Goal: Task Accomplishment & Management: Manage account settings

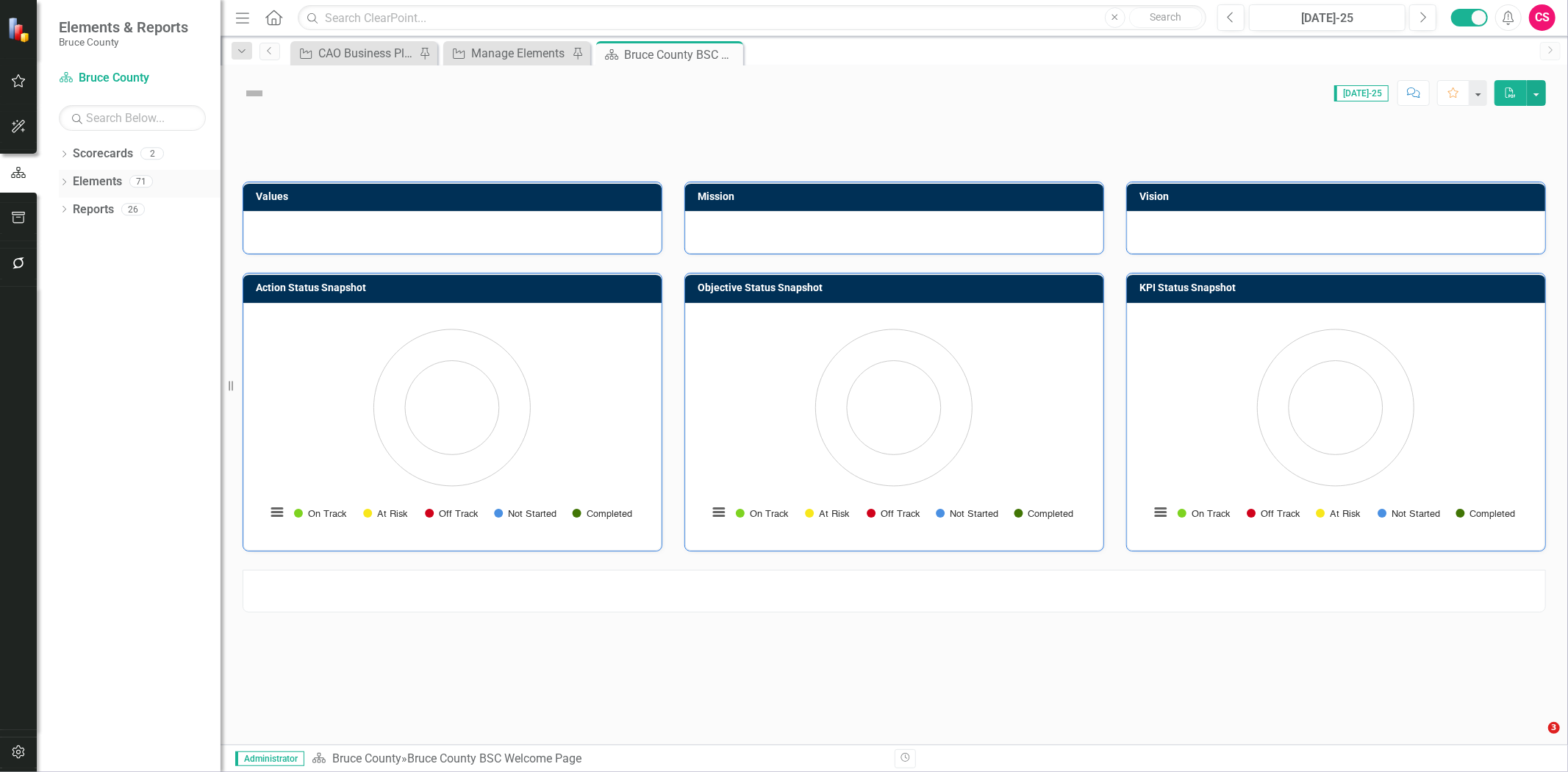
drag, startPoint x: 55, startPoint y: 186, endPoint x: 62, endPoint y: 181, distance: 8.6
click at [54, 186] on div "Dropdown Scorecards 2 Bruce County example workflow Dropdown Elements 71 Dropdo…" at bounding box center [128, 457] width 183 height 631
click at [84, 174] on link "Elements" at bounding box center [98, 182] width 49 height 17
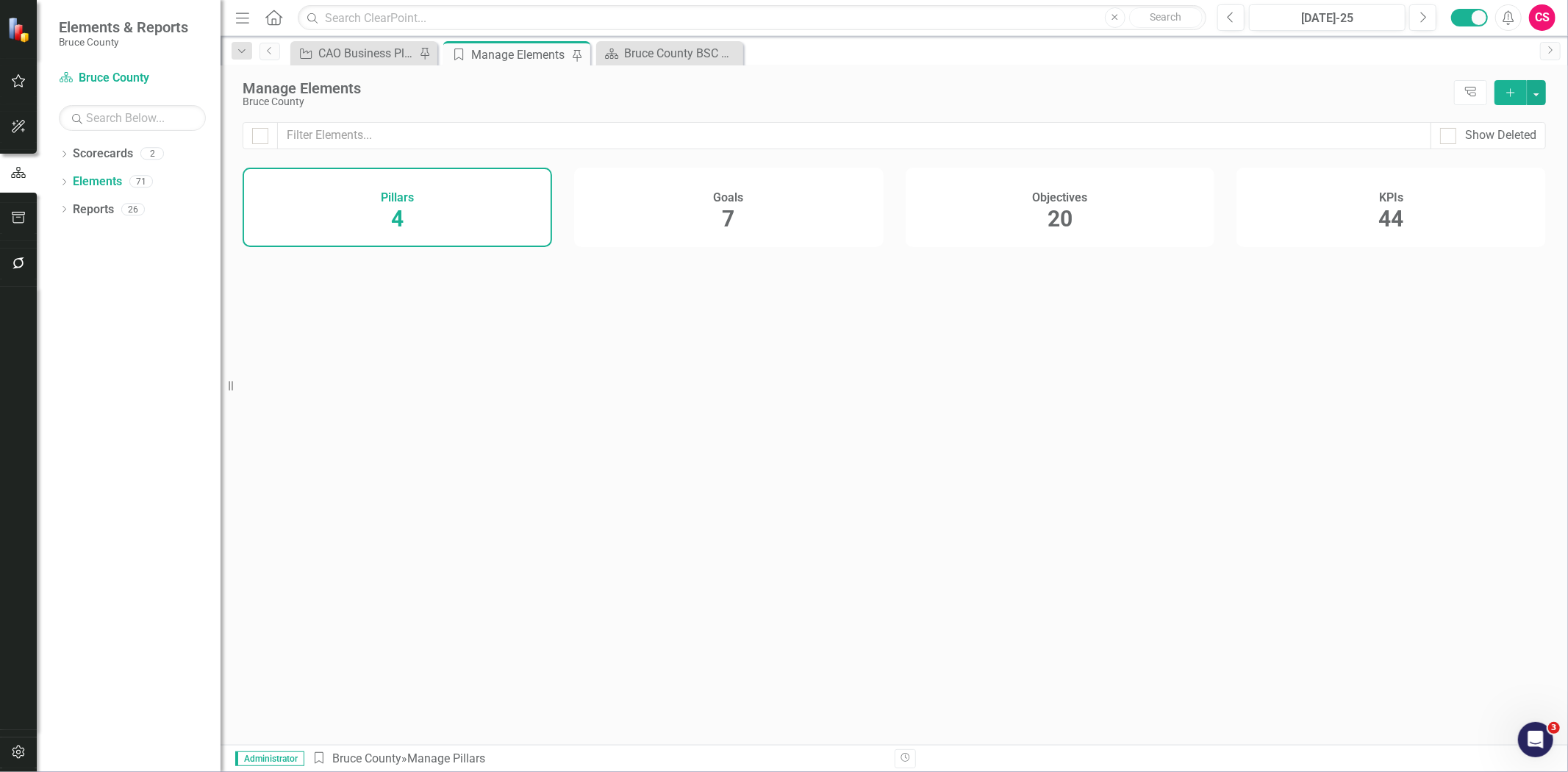
click at [1050, 195] on h4 "Objectives" at bounding box center [1059, 198] width 55 height 14
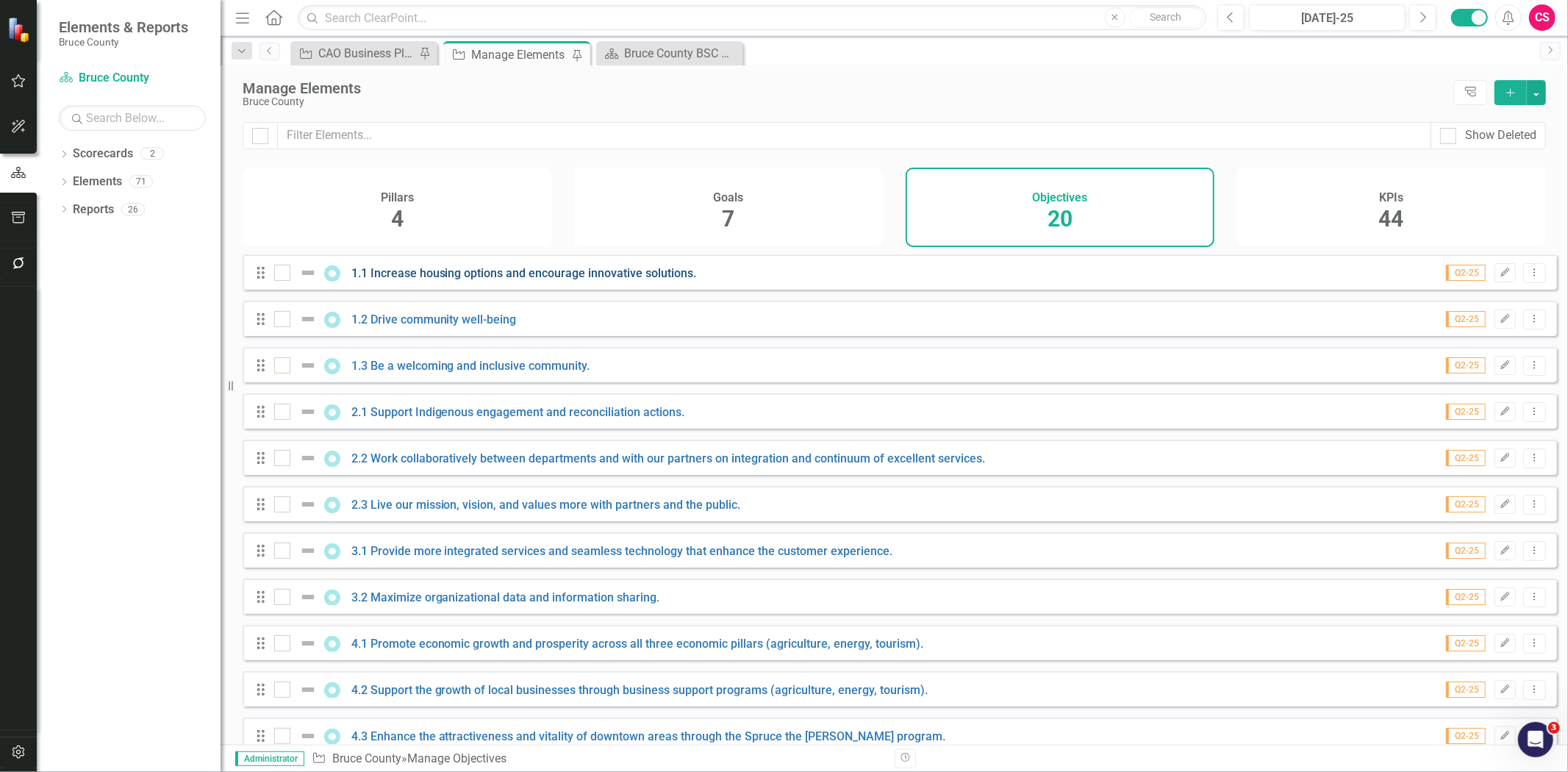
click at [467, 280] on link "1.1 Increase housing options and encourage innovative solutions." at bounding box center [524, 273] width 345 height 14
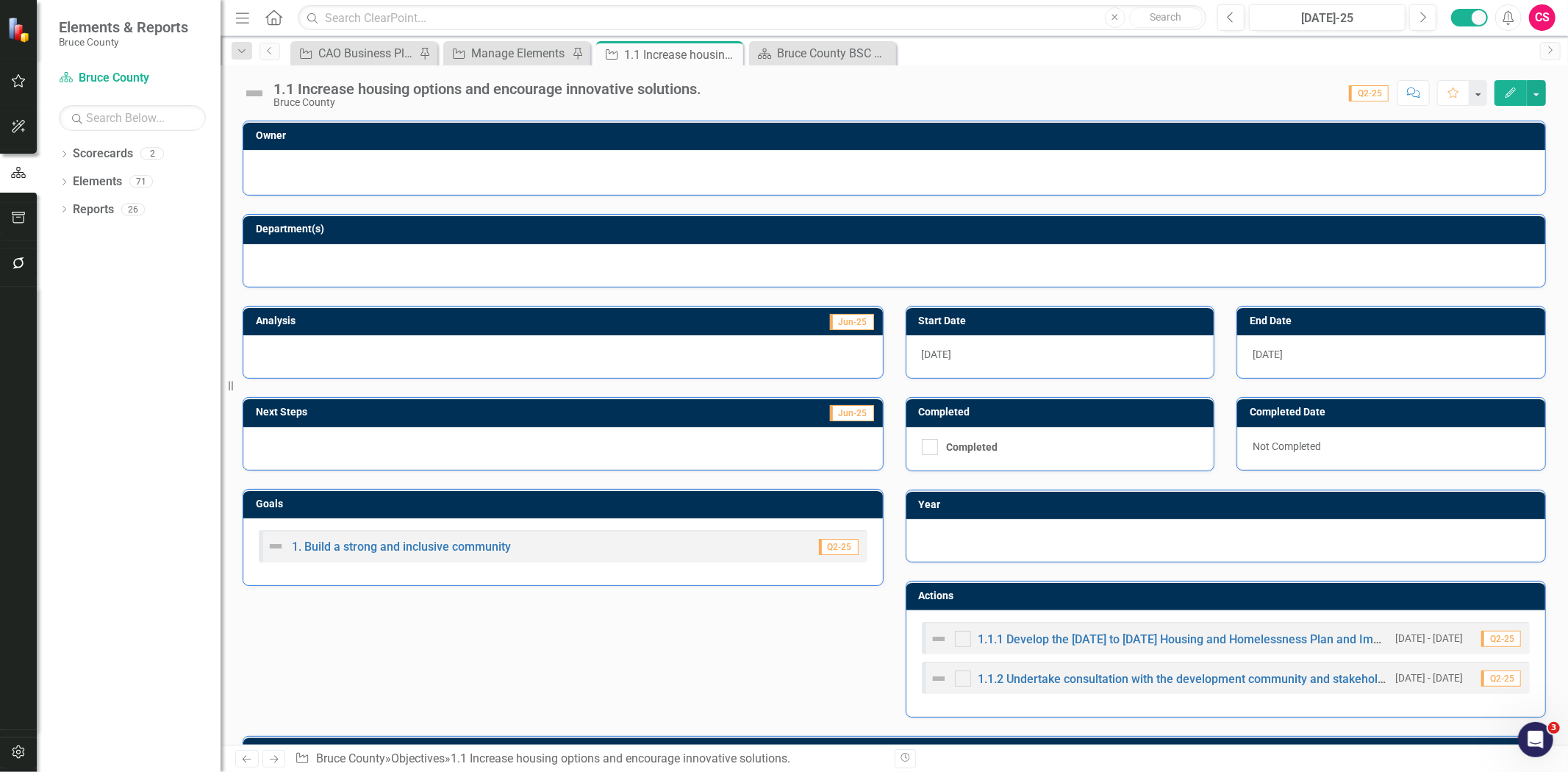
click at [252, 92] on img at bounding box center [255, 94] width 24 height 24
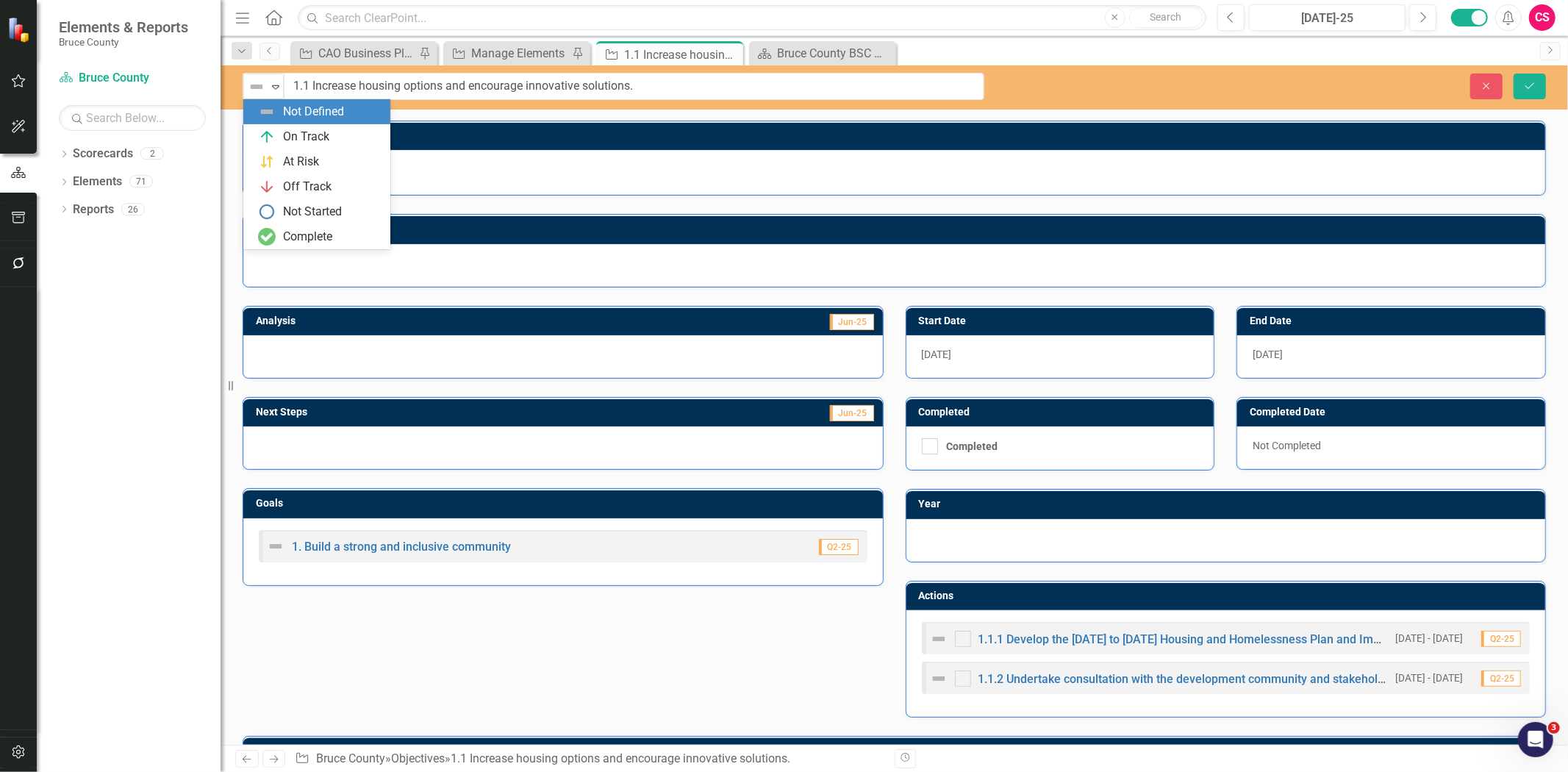
click at [252, 92] on img at bounding box center [256, 87] width 17 height 17
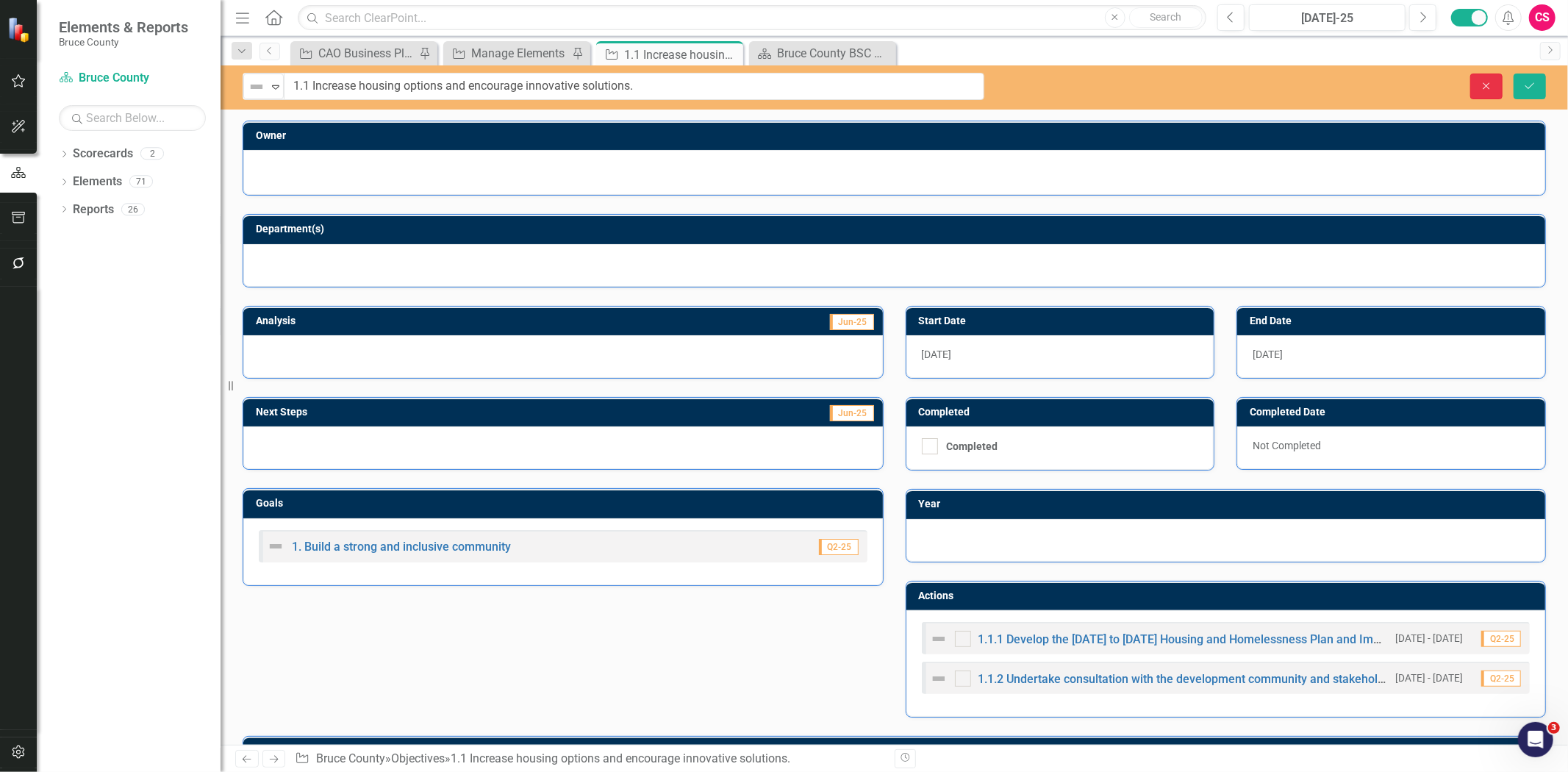
click at [1484, 87] on icon "Close" at bounding box center [1486, 86] width 13 height 10
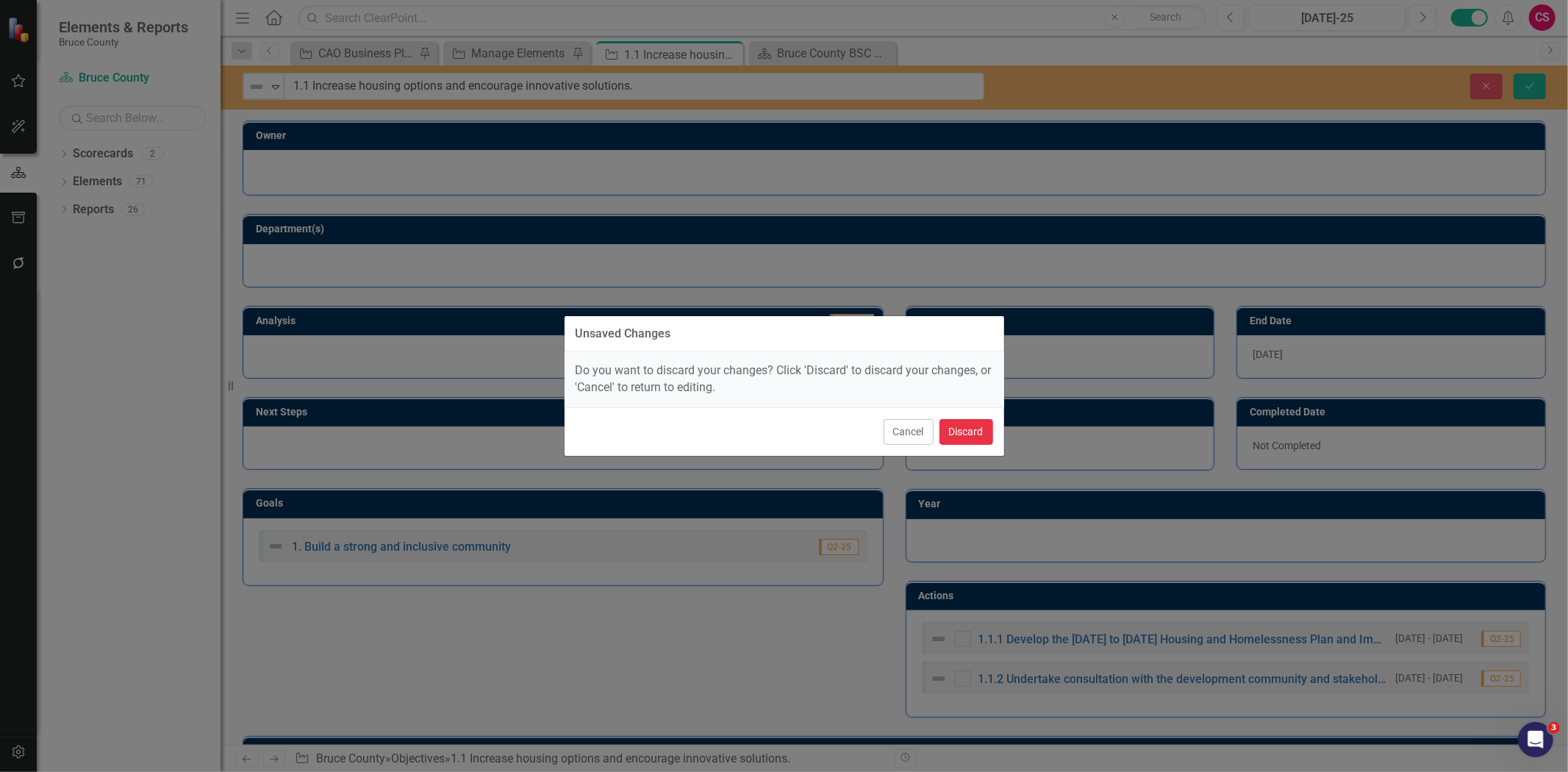
click at [952, 429] on button "Discard" at bounding box center [966, 432] width 54 height 25
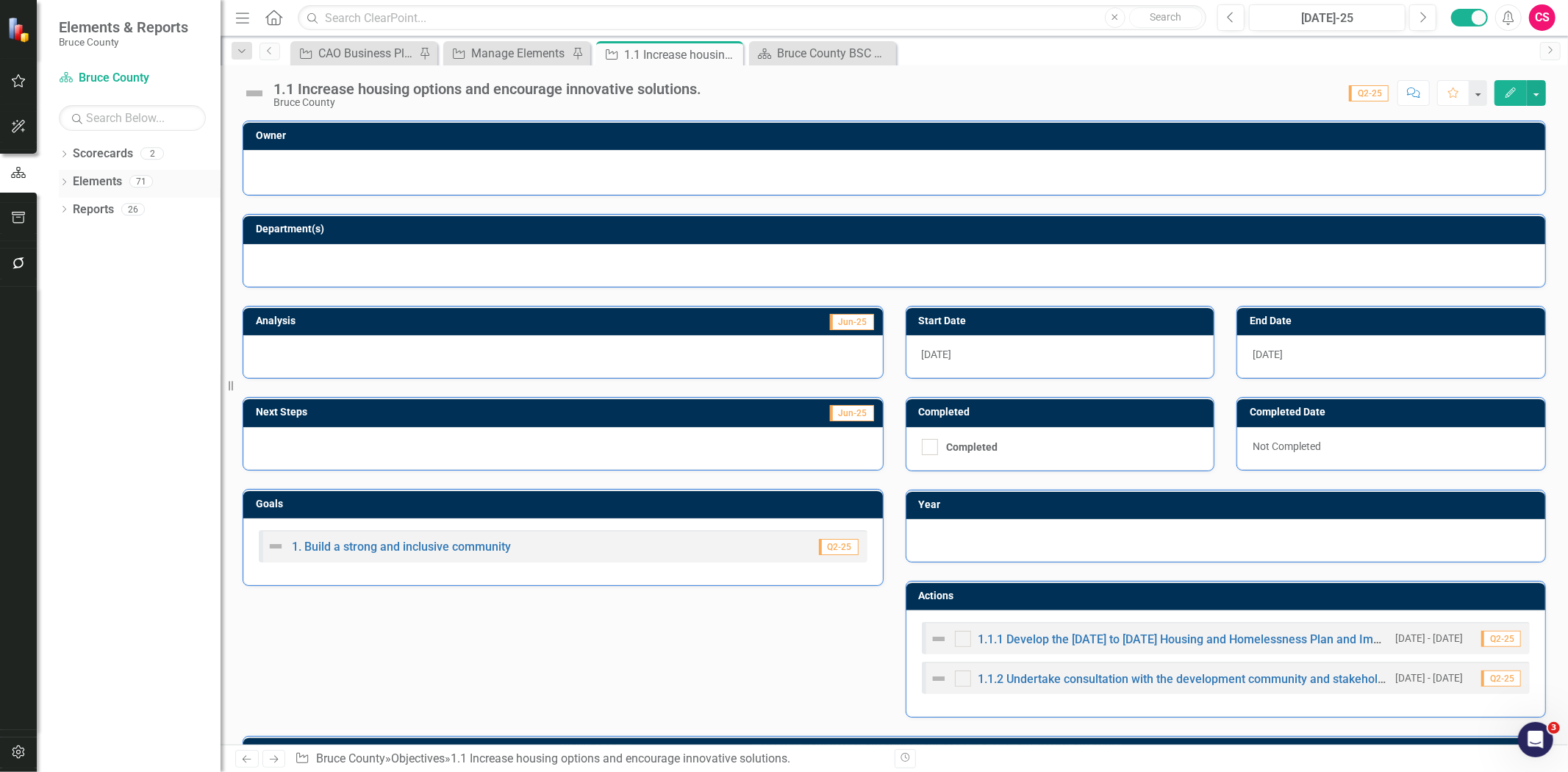
click at [61, 187] on div "Dropdown" at bounding box center [64, 183] width 10 height 13
click at [23, 261] on icon "button" at bounding box center [18, 263] width 12 height 12
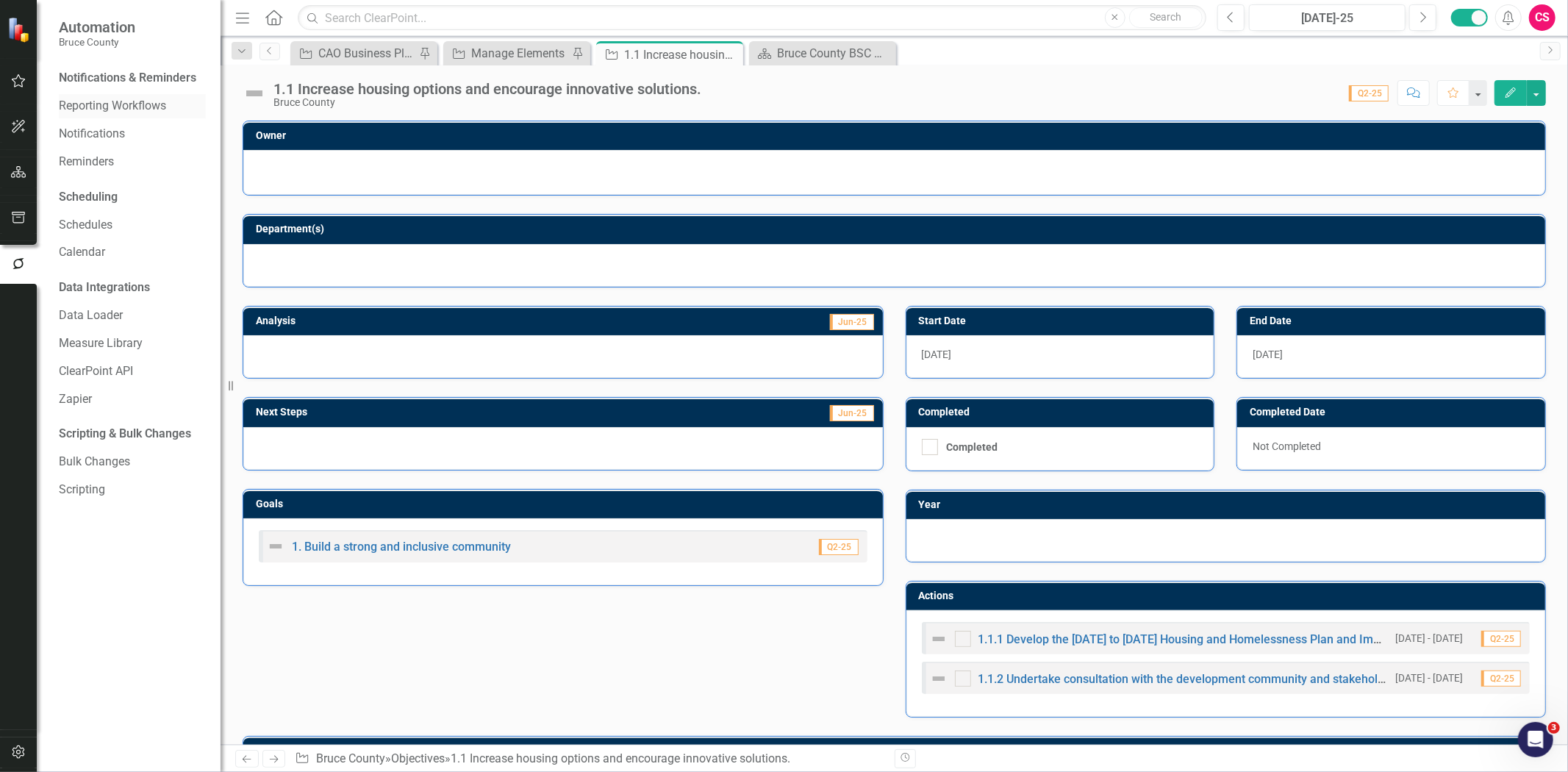
click at [138, 107] on link "Reporting Workflows" at bounding box center [132, 106] width 147 height 17
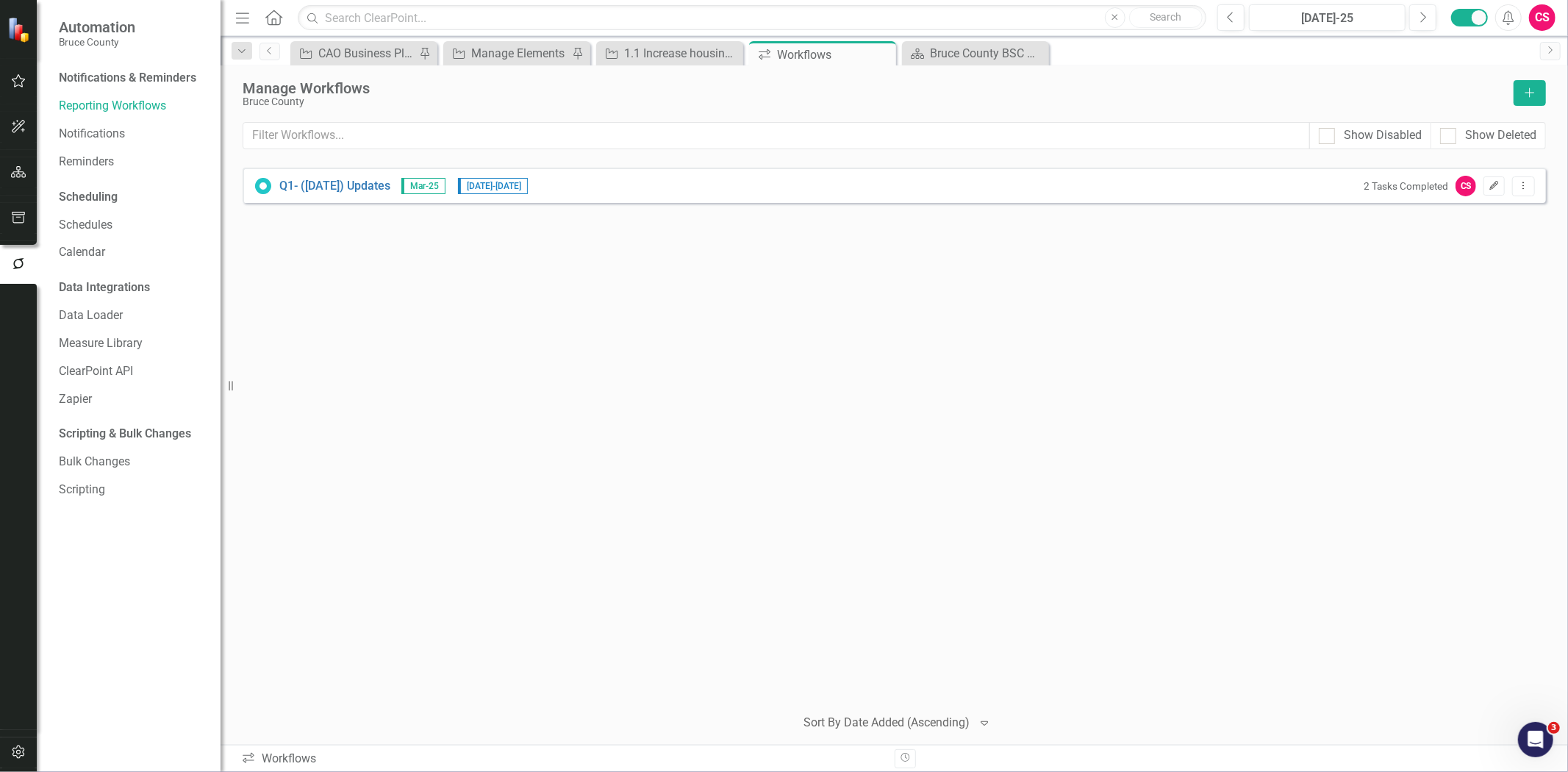
click at [1493, 185] on icon "Edit" at bounding box center [1494, 186] width 11 height 9
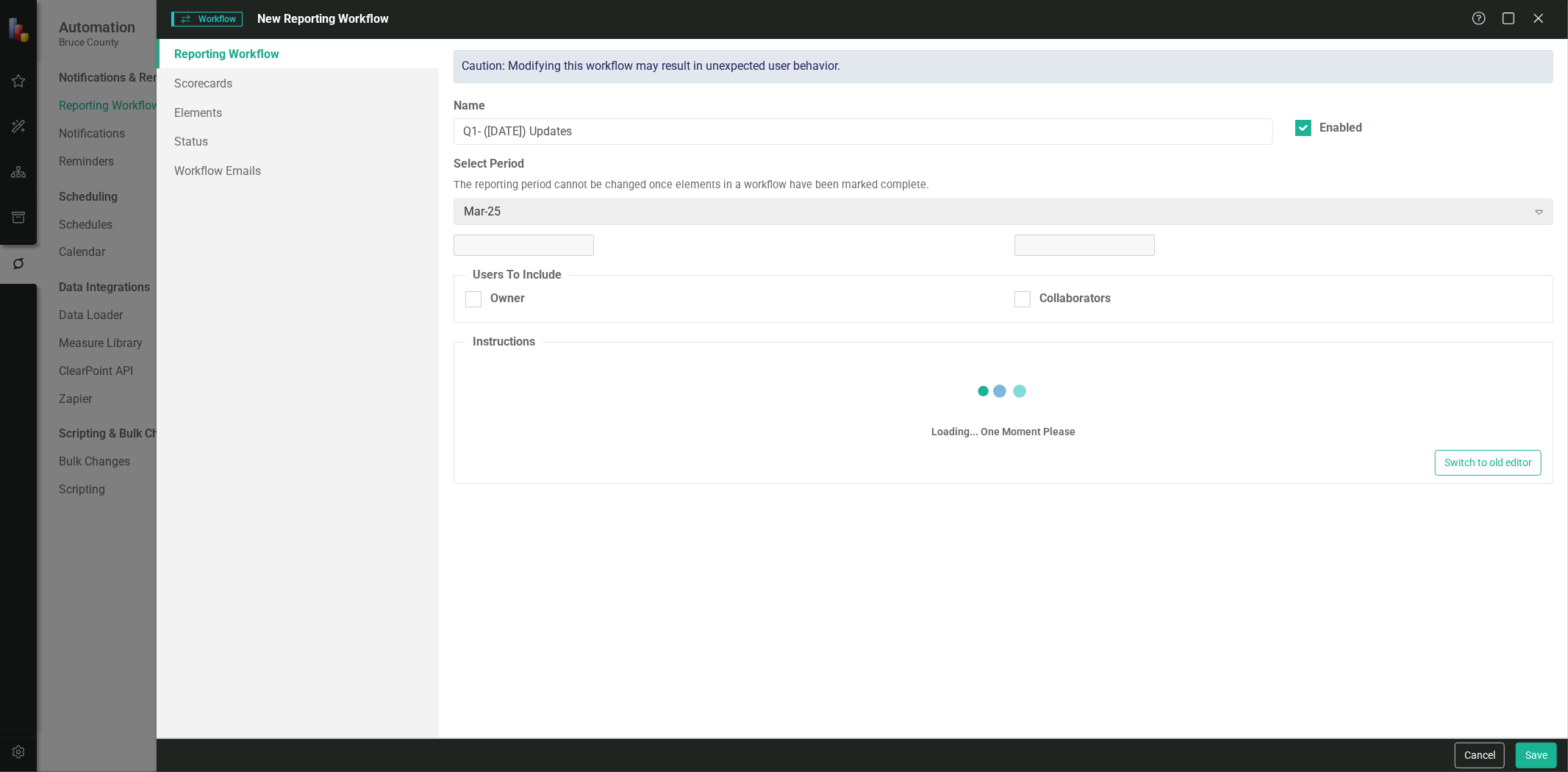
checkbox input "true"
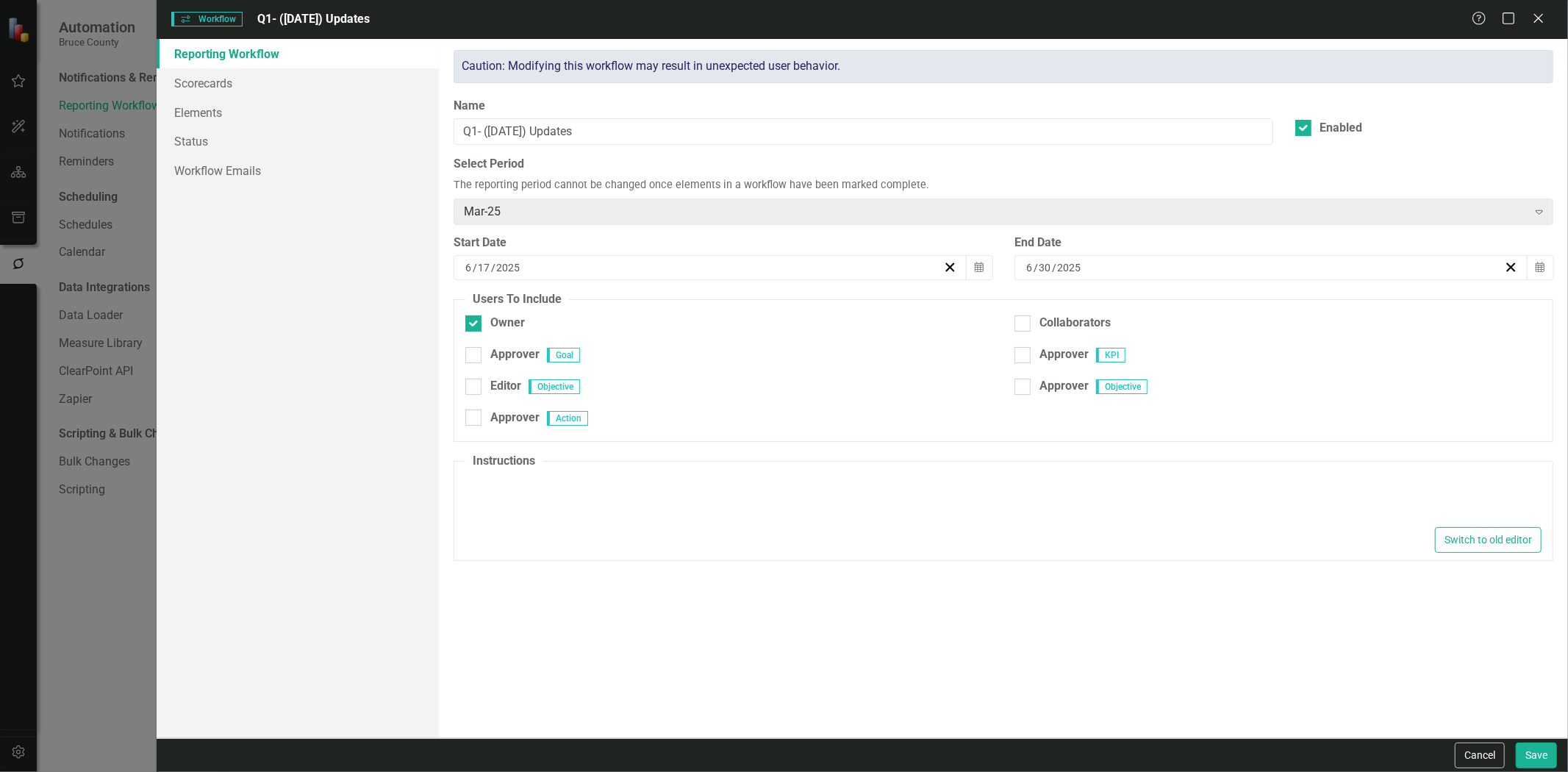
type textarea "<p>Please make updates to your assigned elements for this reporting period. Rev…"
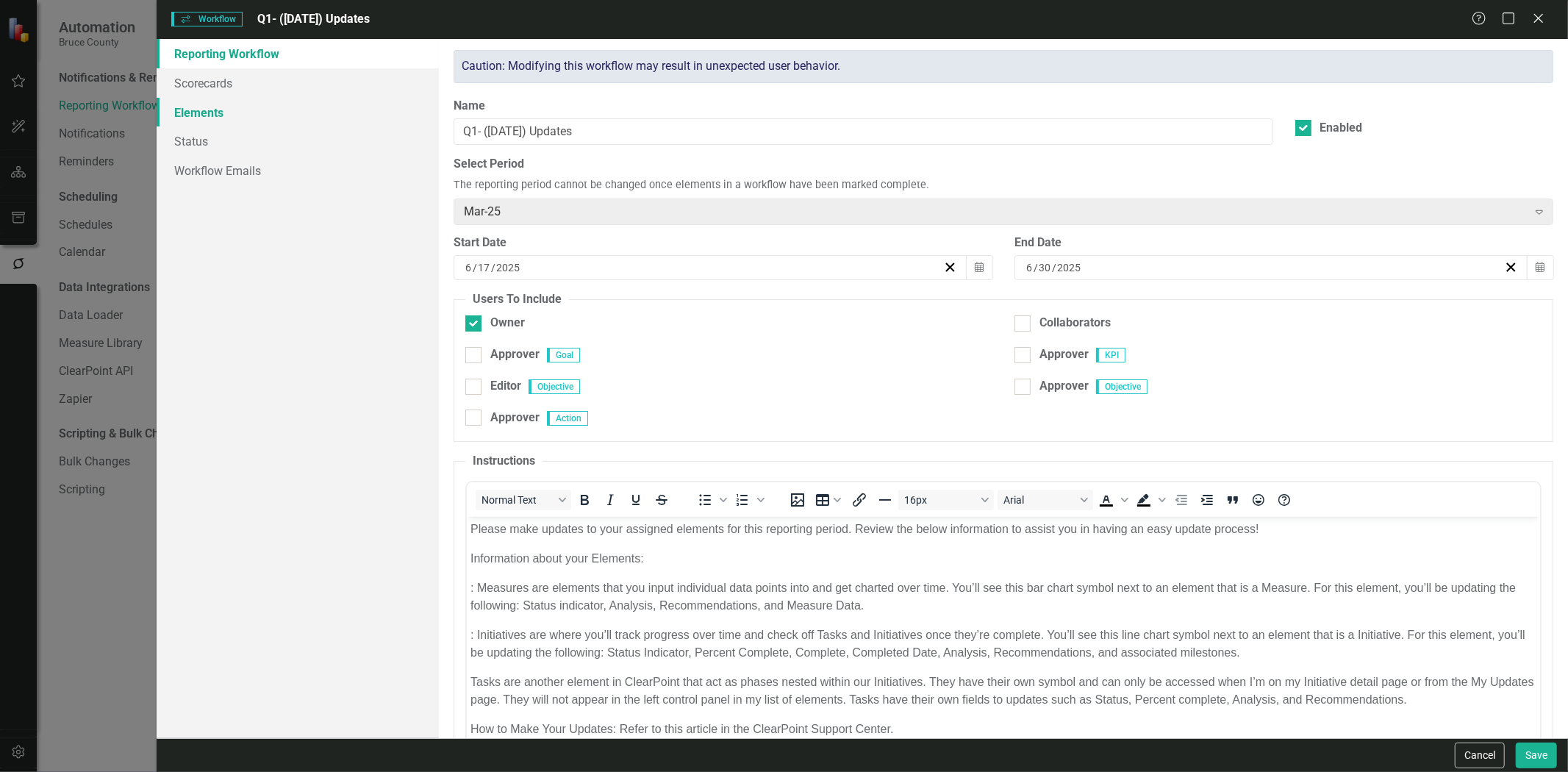
click at [297, 121] on link "Elements" at bounding box center [298, 112] width 283 height 29
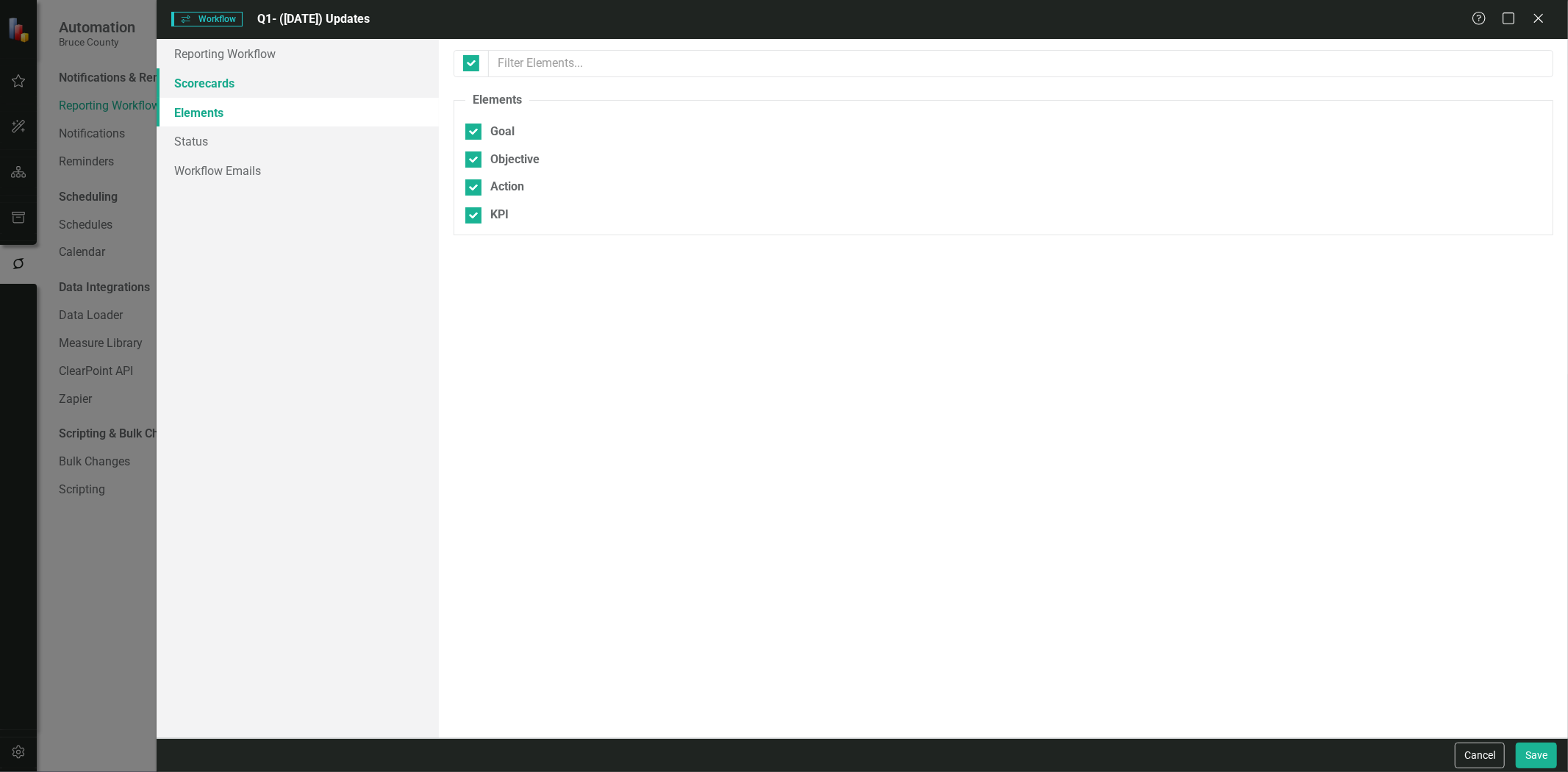
click at [292, 77] on link "Scorecards" at bounding box center [298, 83] width 283 height 29
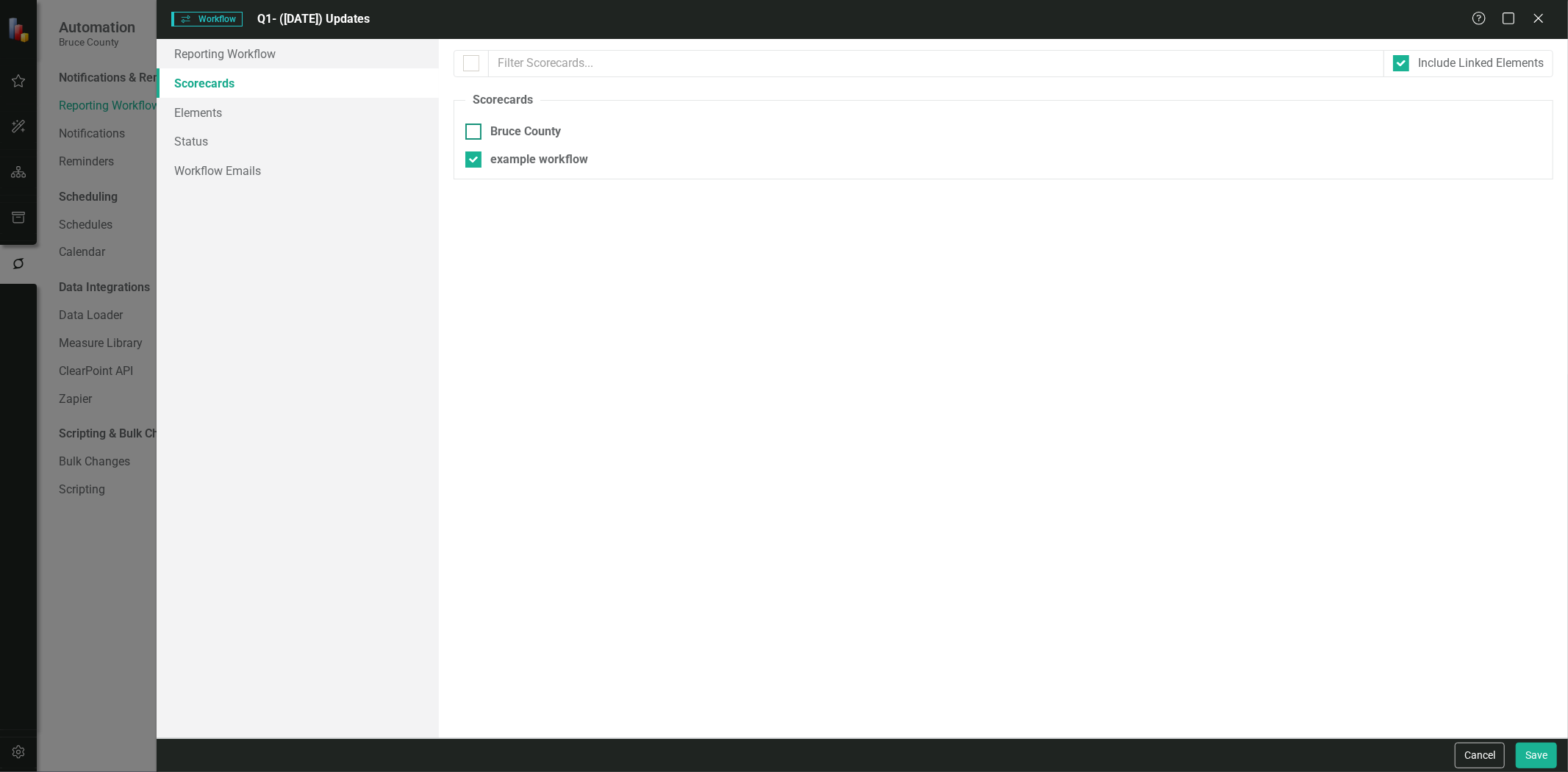
click at [505, 130] on div "Bruce County" at bounding box center [526, 132] width 71 height 17
click at [475, 130] on input "Bruce County" at bounding box center [470, 129] width 10 height 10
checkbox input "true"
click at [494, 152] on div "example workflow" at bounding box center [539, 160] width 98 height 17
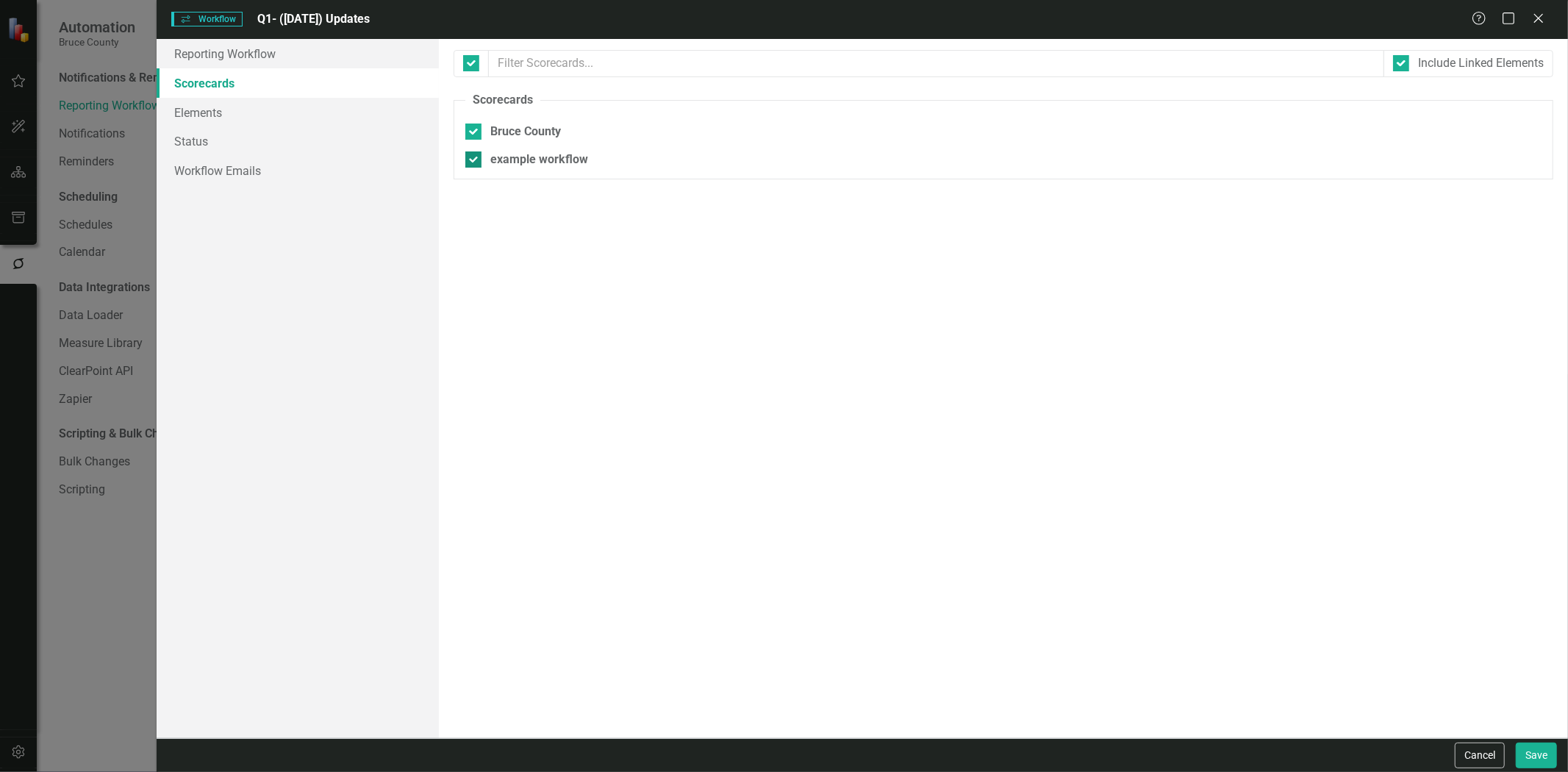
click at [475, 152] on input "example workflow" at bounding box center [470, 156] width 10 height 10
checkbox input "false"
click at [300, 48] on link "Reporting Workflow" at bounding box center [298, 53] width 283 height 29
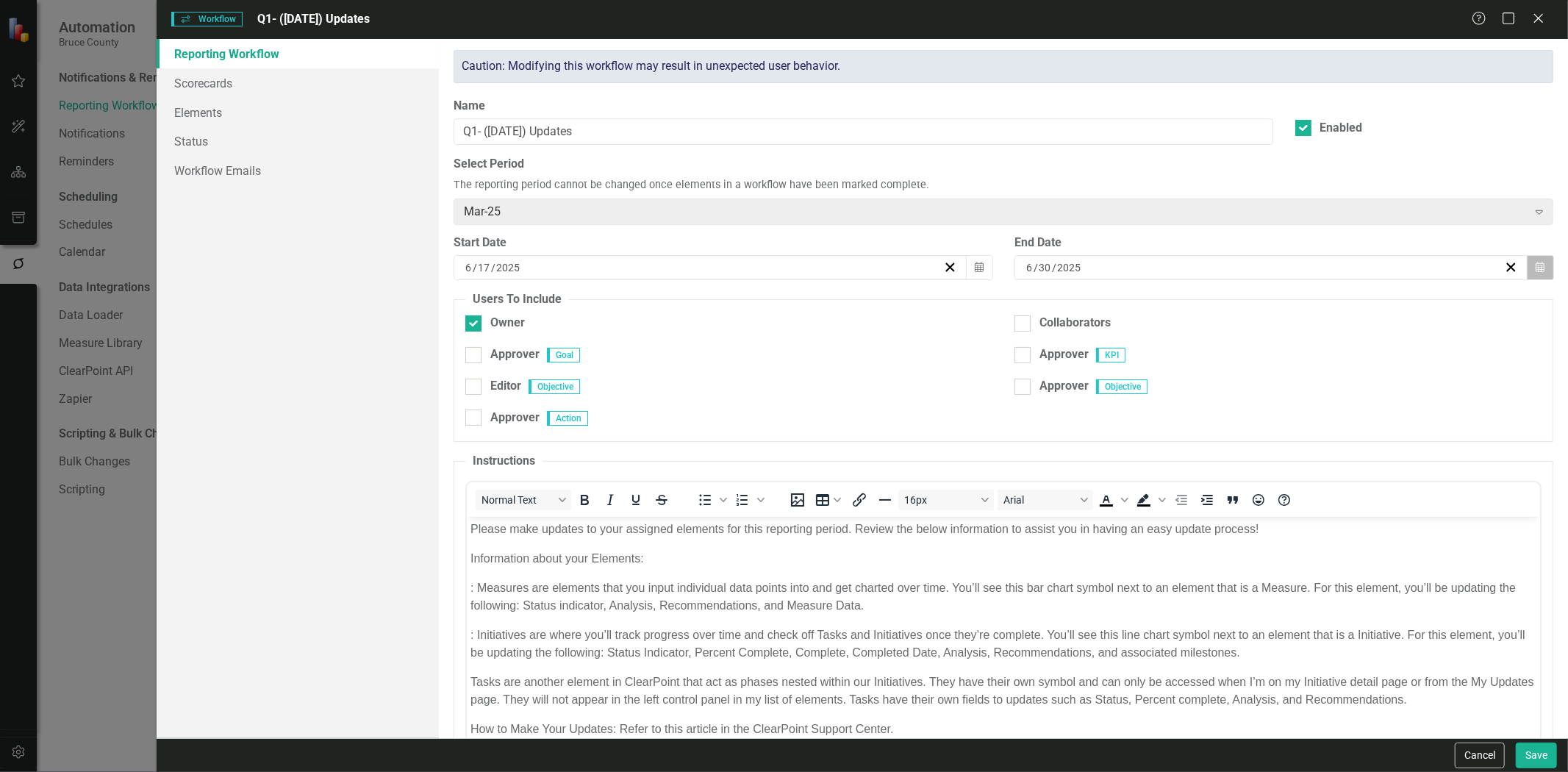
click at [1535, 270] on button "Calendar" at bounding box center [1539, 267] width 28 height 25
click at [1335, 300] on button "›" at bounding box center [1342, 304] width 33 height 33
click at [1340, 300] on button "›" at bounding box center [1342, 304] width 33 height 33
click at [343, 91] on link "Scorecards" at bounding box center [298, 83] width 283 height 29
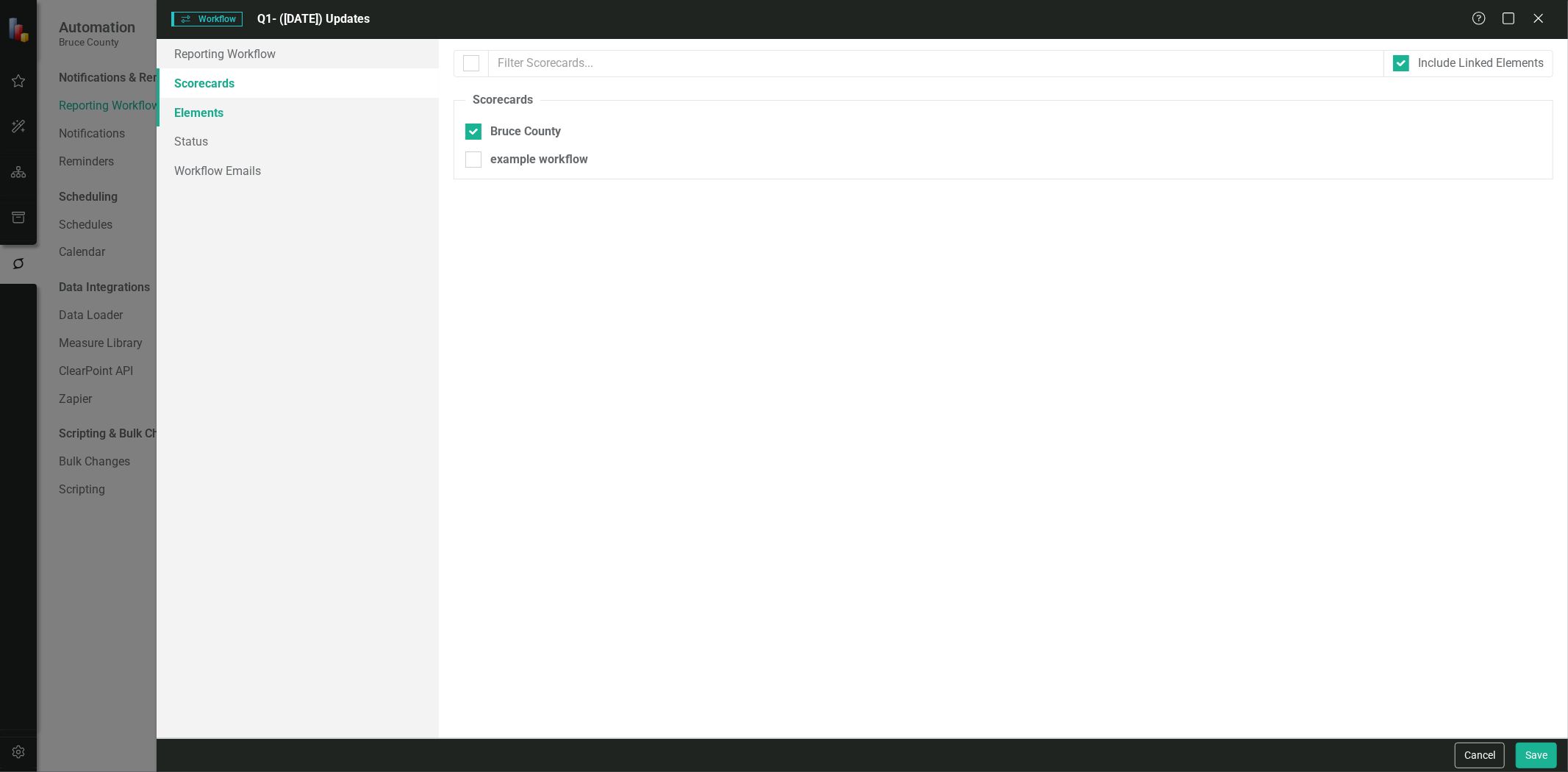
click at [342, 114] on link "Elements" at bounding box center [298, 112] width 283 height 29
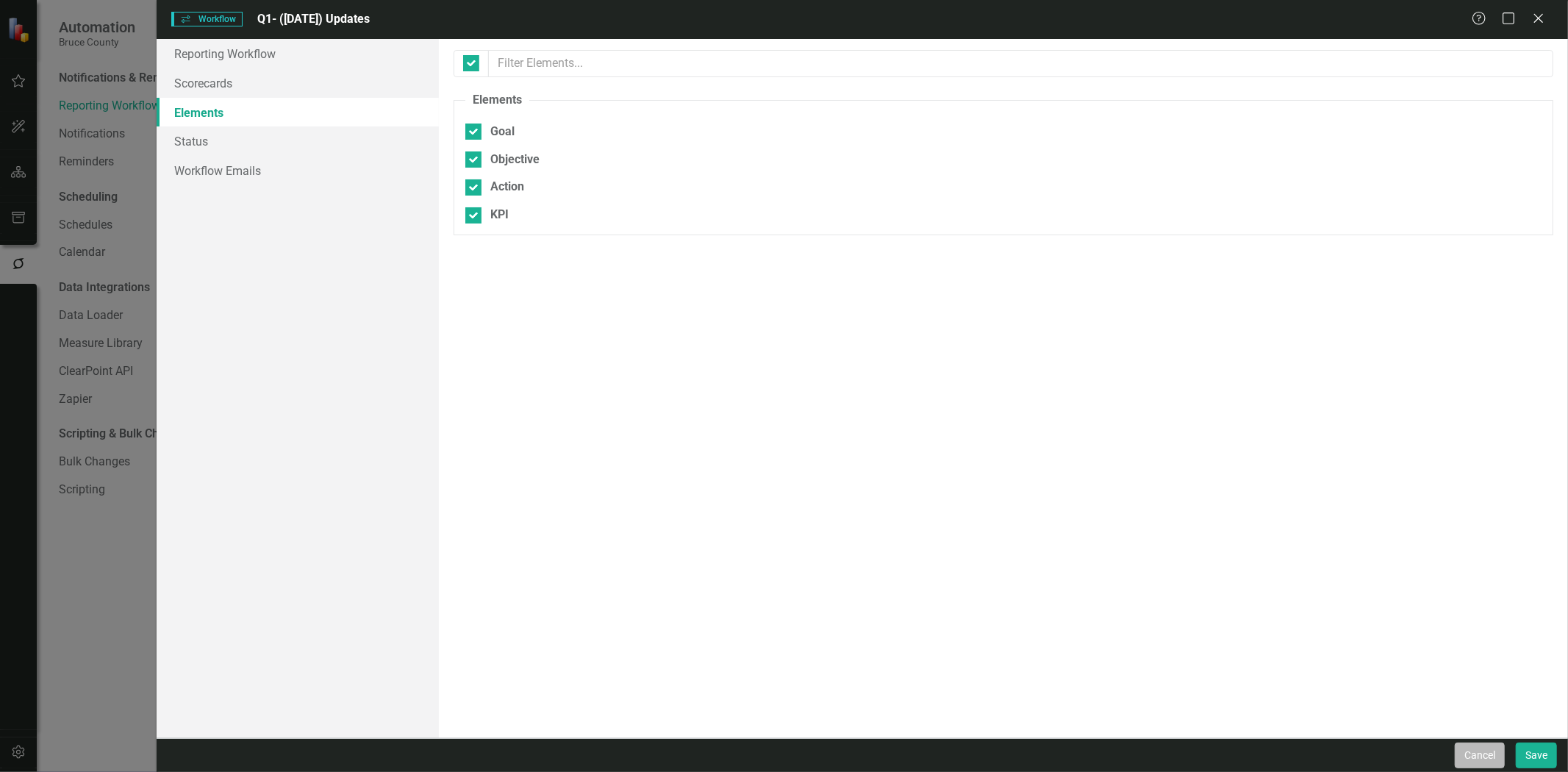
click at [1475, 744] on button "Cancel" at bounding box center [1479, 755] width 50 height 25
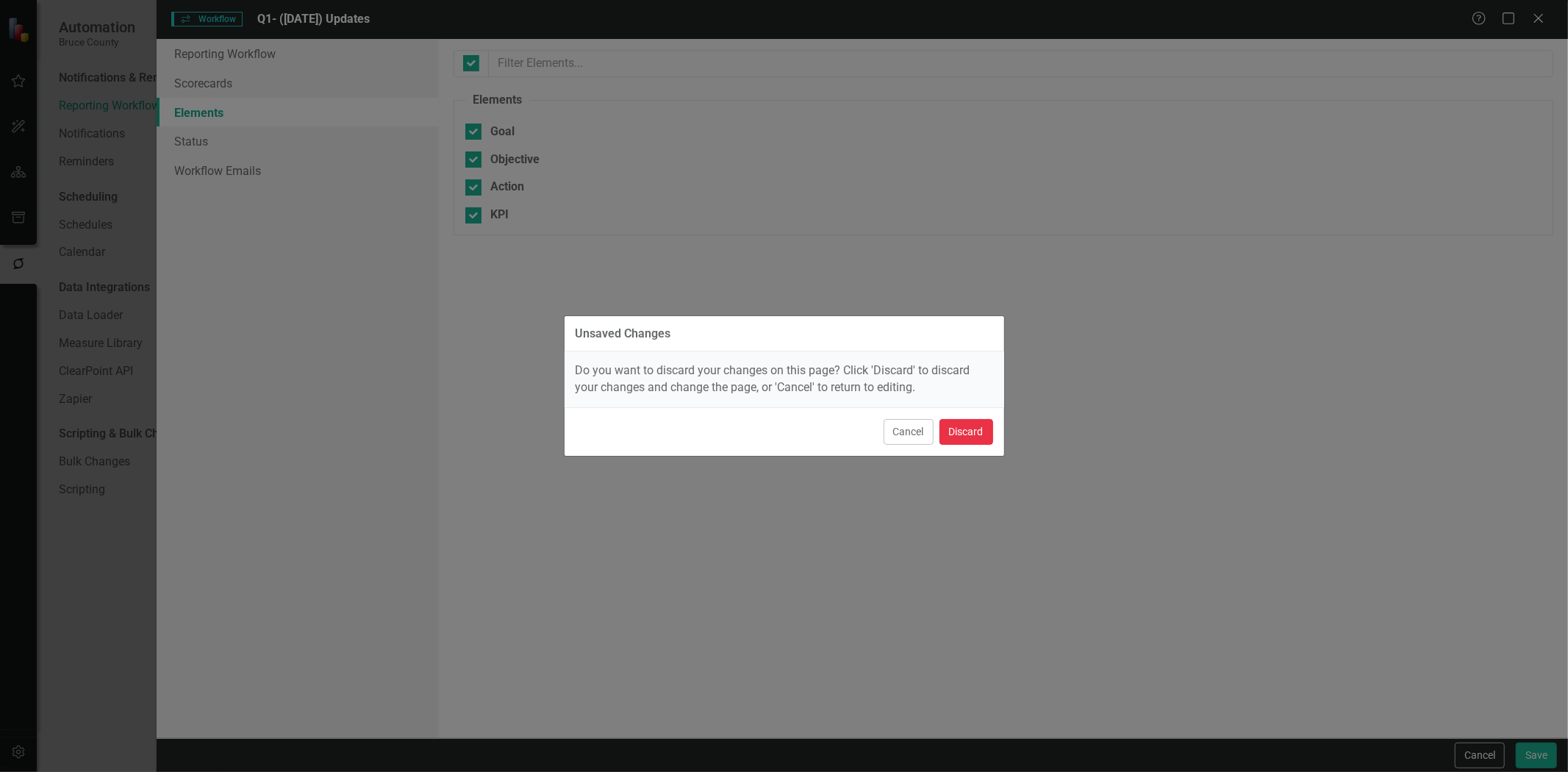
click at [986, 431] on button "Discard" at bounding box center [966, 432] width 54 height 25
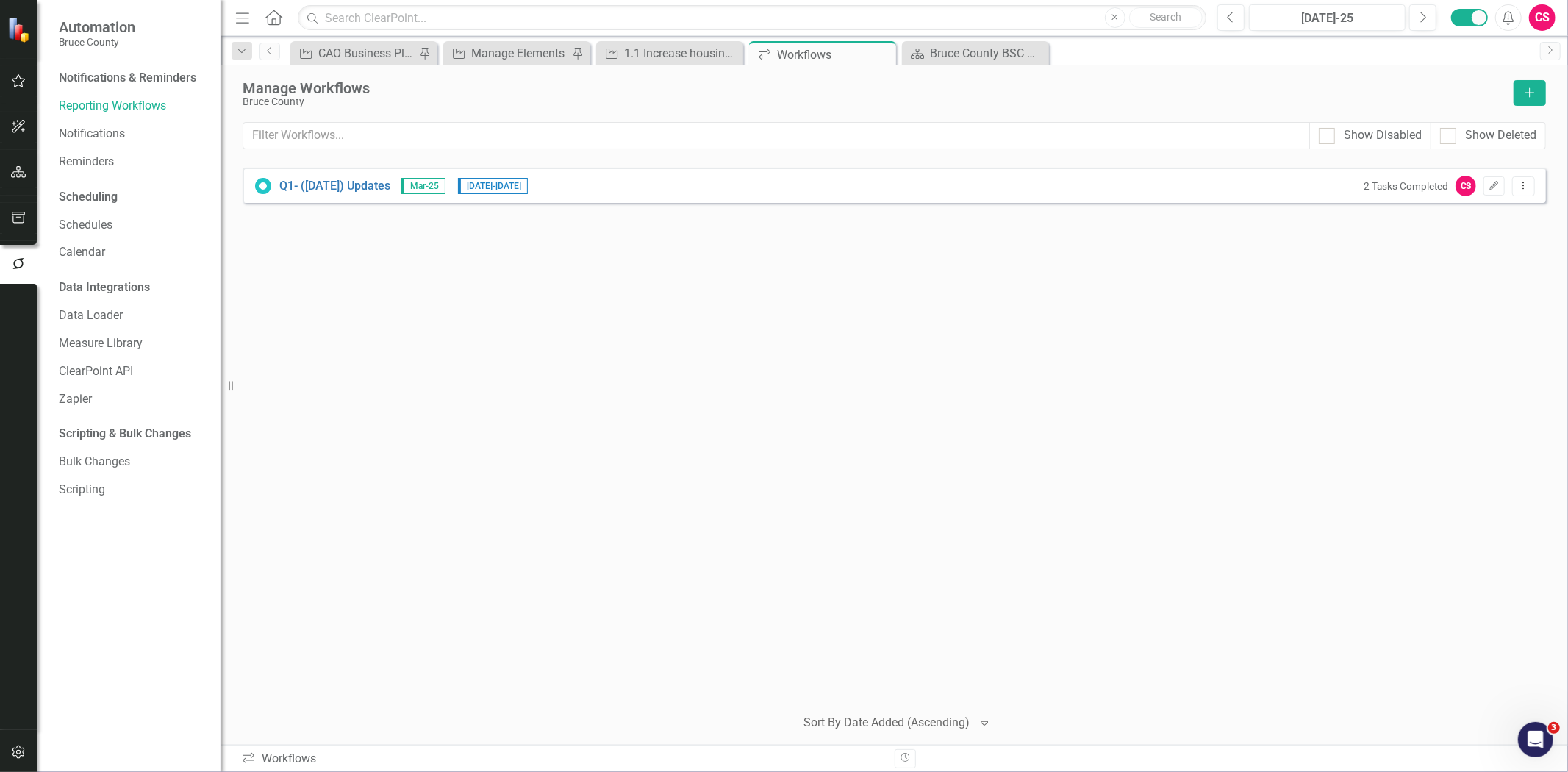
click at [16, 168] on icon "button" at bounding box center [18, 172] width 15 height 12
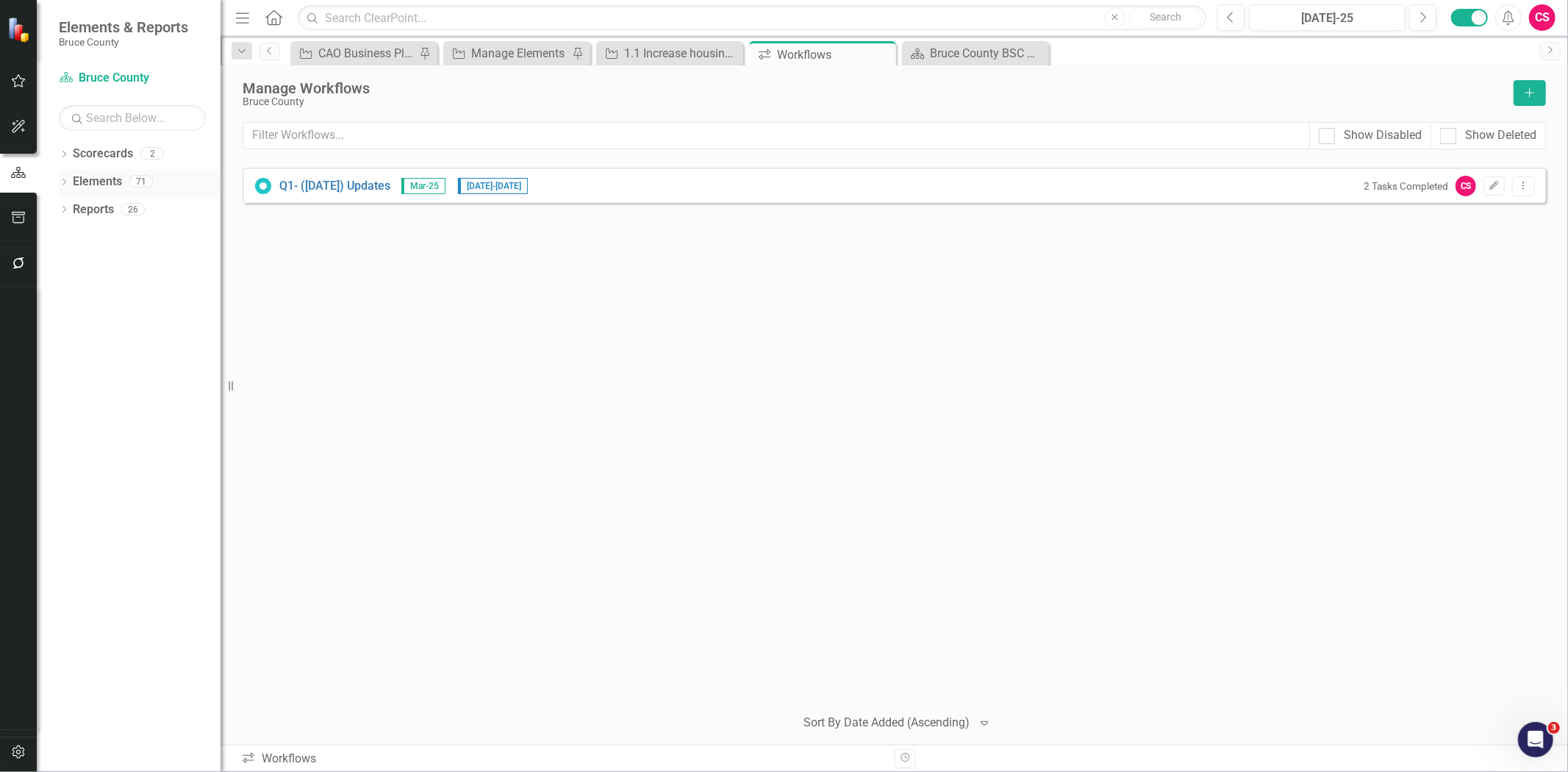
click at [114, 179] on link "Elements" at bounding box center [98, 182] width 49 height 17
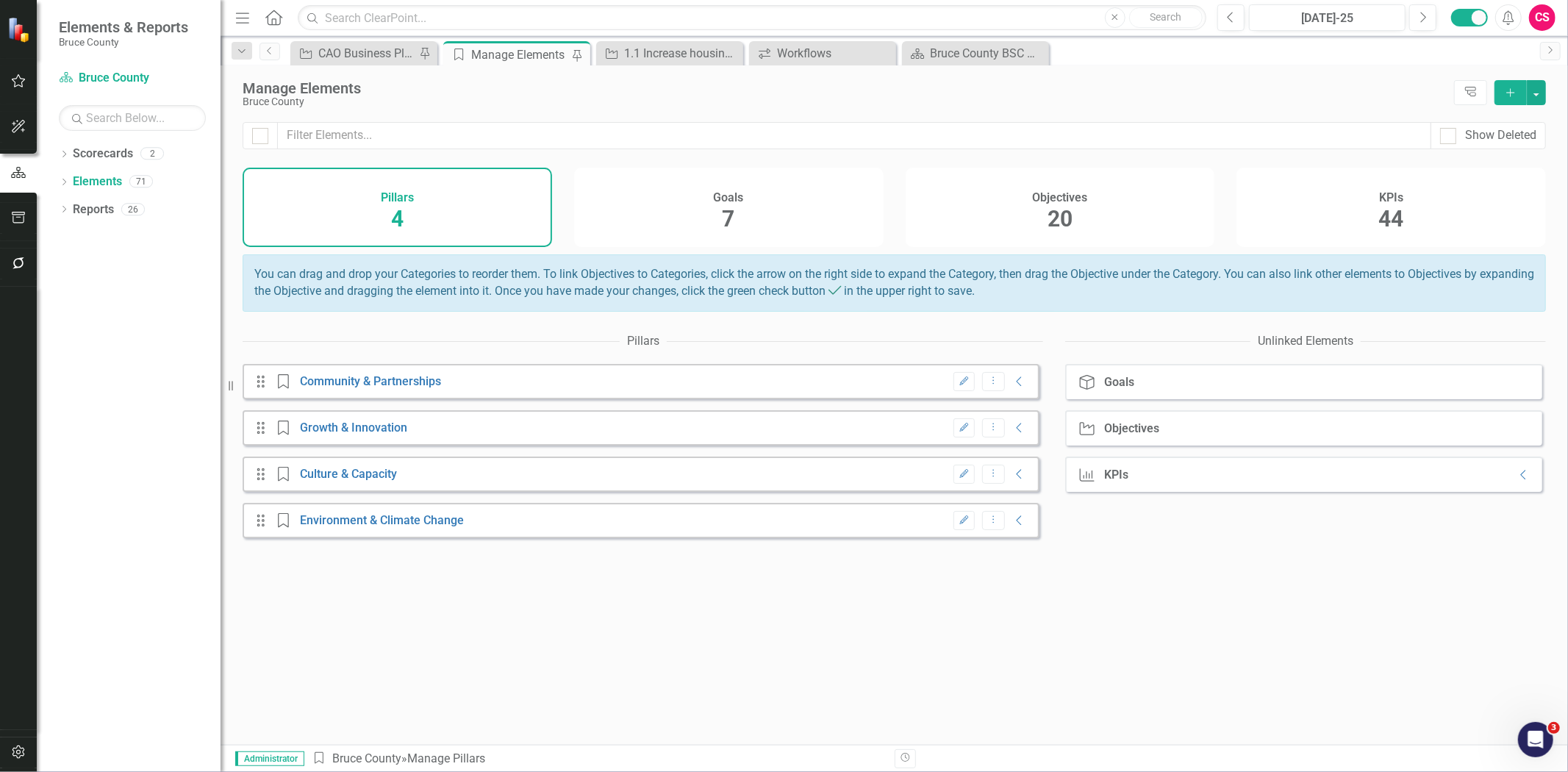
click at [788, 194] on div "Goals 7" at bounding box center [729, 207] width 310 height 79
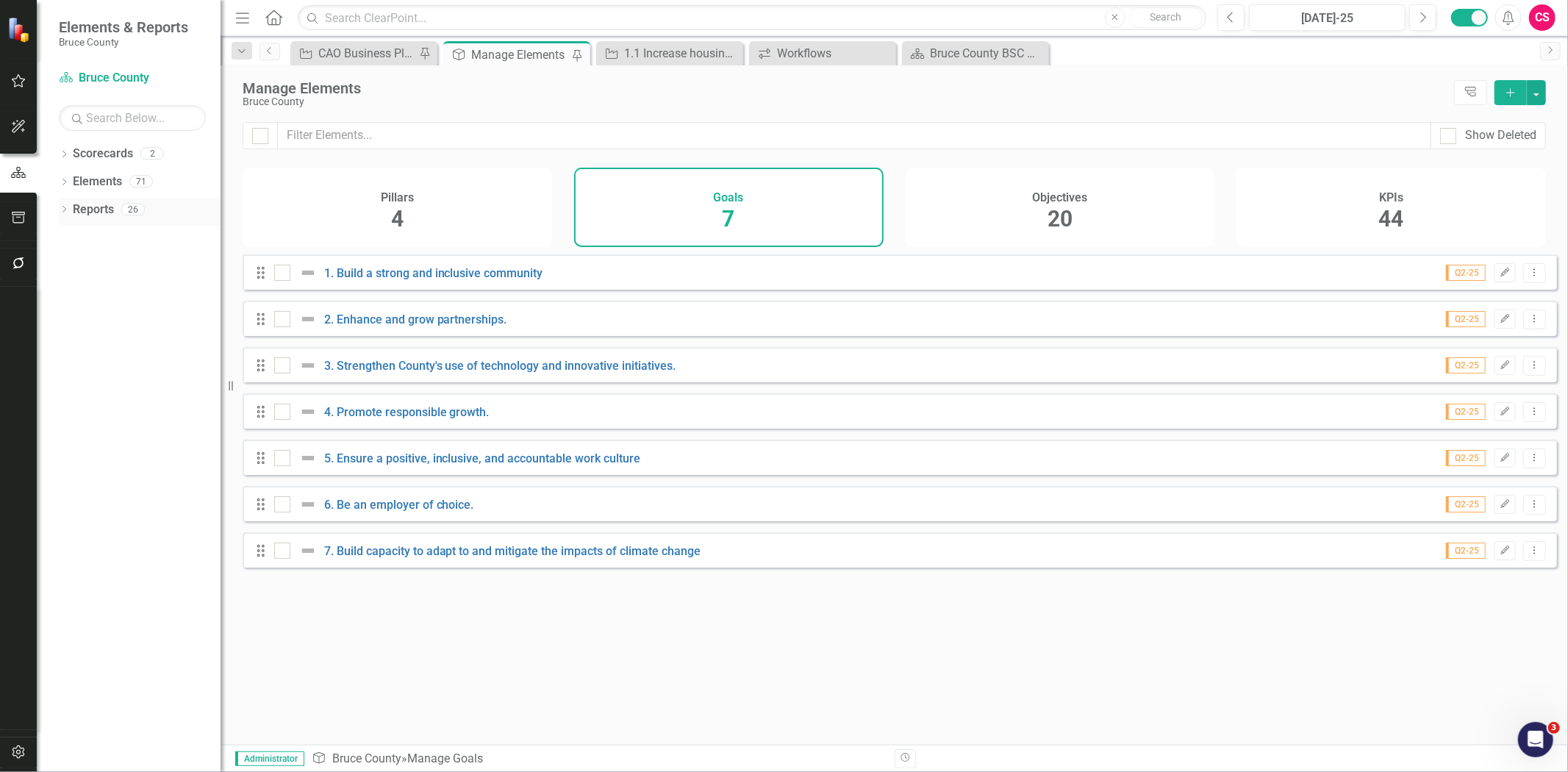
click at [87, 207] on link "Reports" at bounding box center [94, 210] width 41 height 17
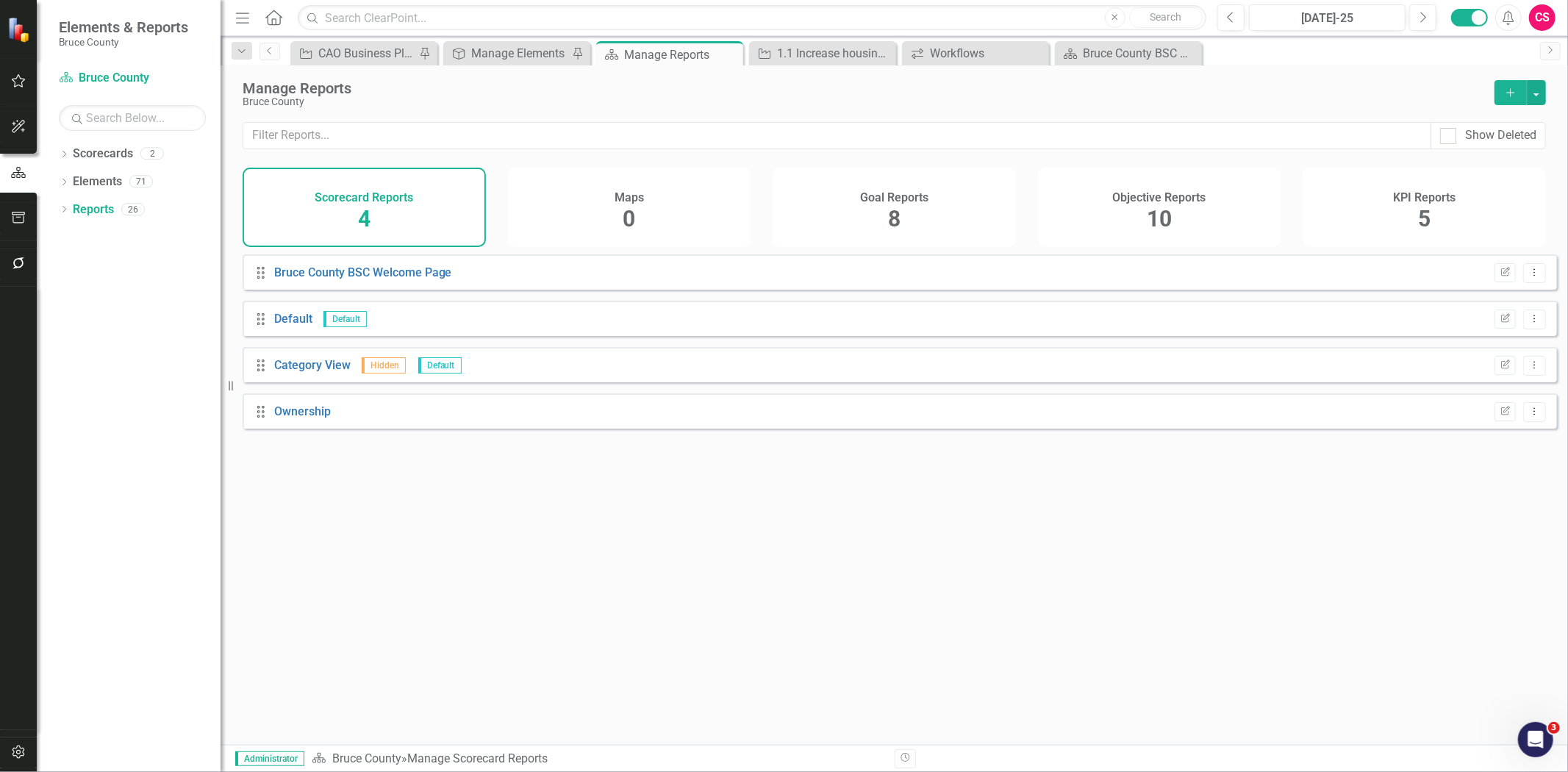
click at [873, 216] on div "Goal Reports 8" at bounding box center [894, 207] width 243 height 79
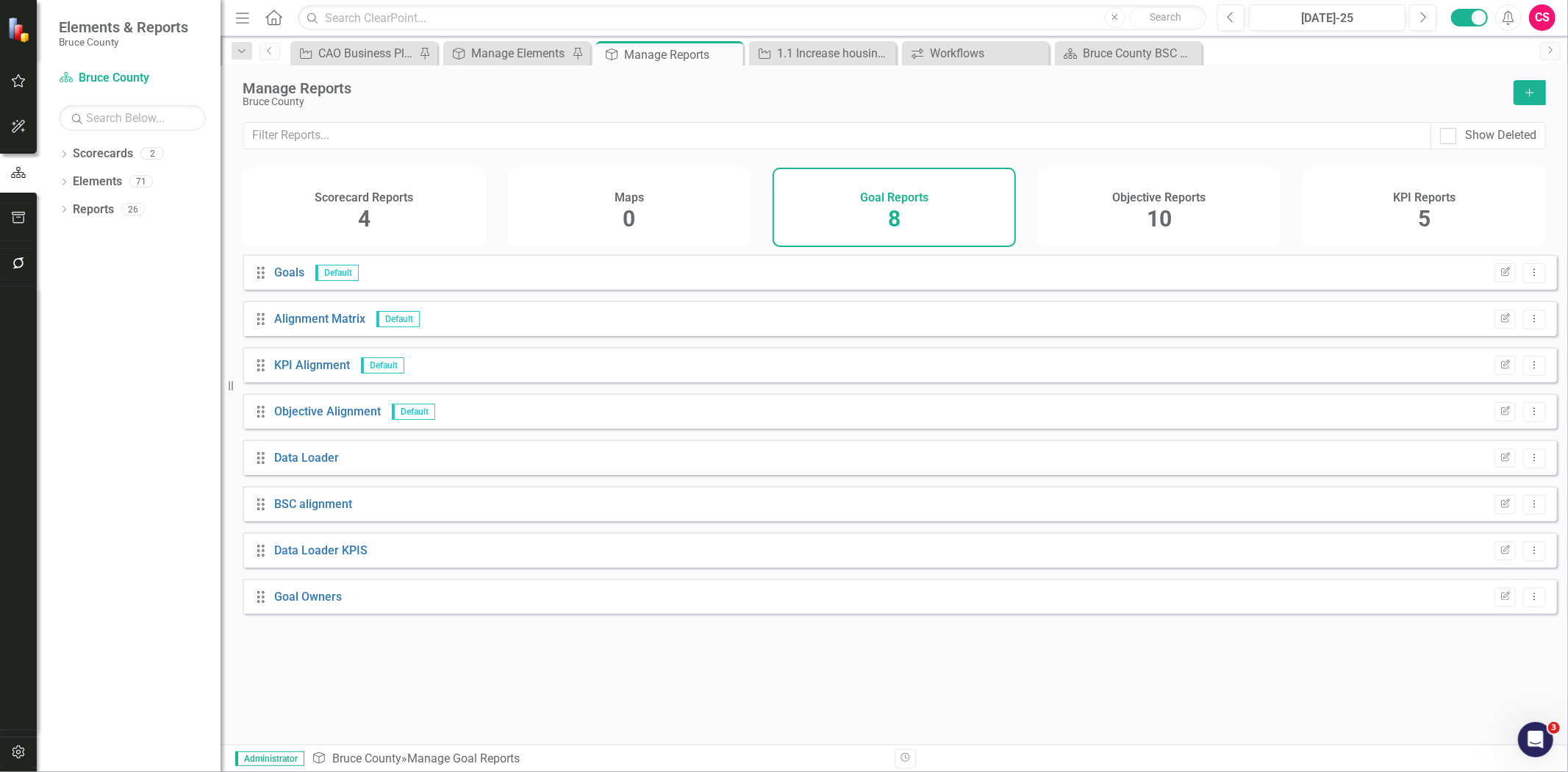
click at [1148, 210] on span "10" at bounding box center [1158, 218] width 25 height 25
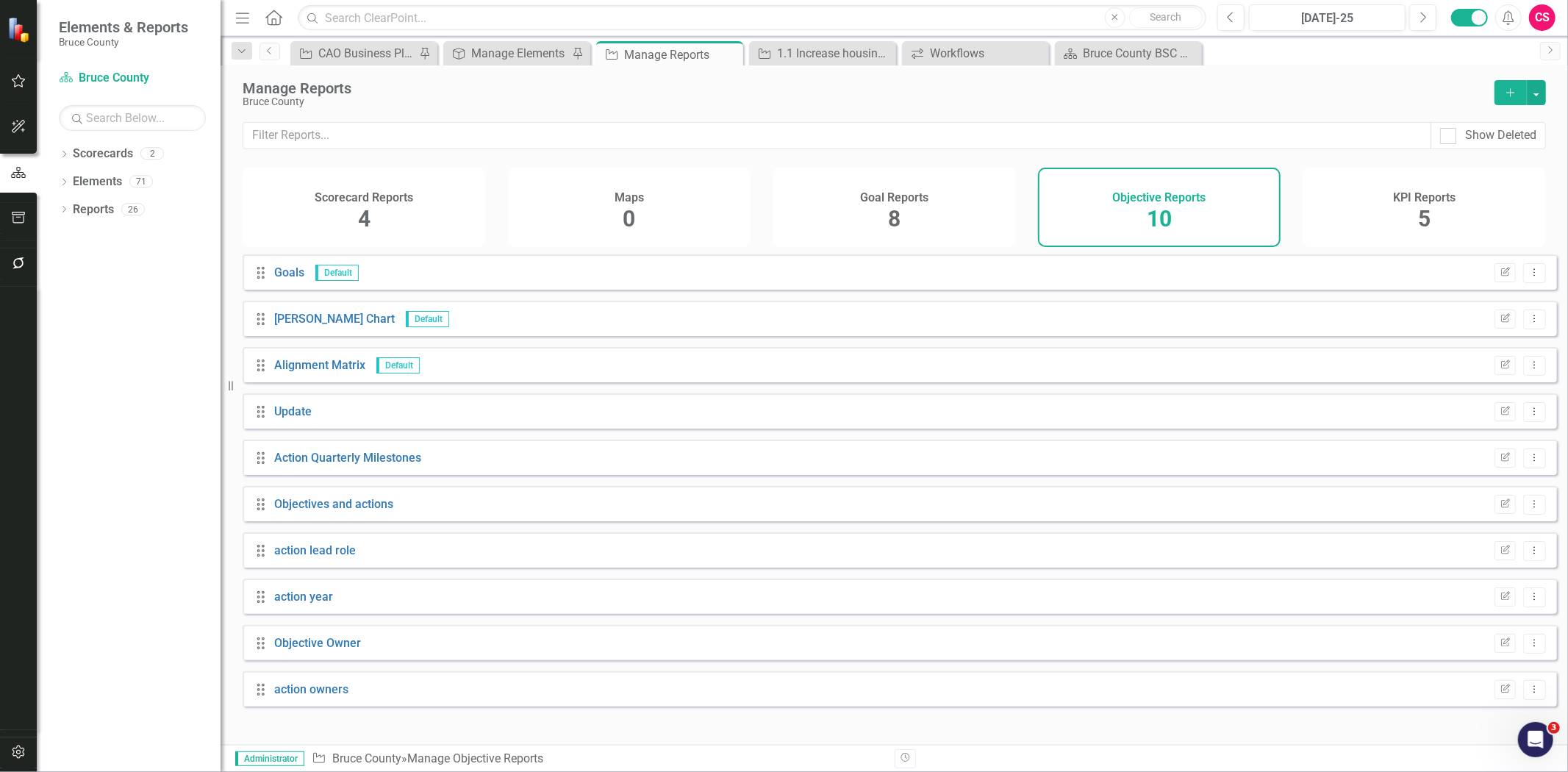
drag, startPoint x: 306, startPoint y: 648, endPoint x: 463, endPoint y: 435, distance: 264.6
click at [463, 429] on div "Drag Update Edit Report Dropdown Menu" at bounding box center [900, 411] width 1315 height 35
